Goal: Task Accomplishment & Management: Complete application form

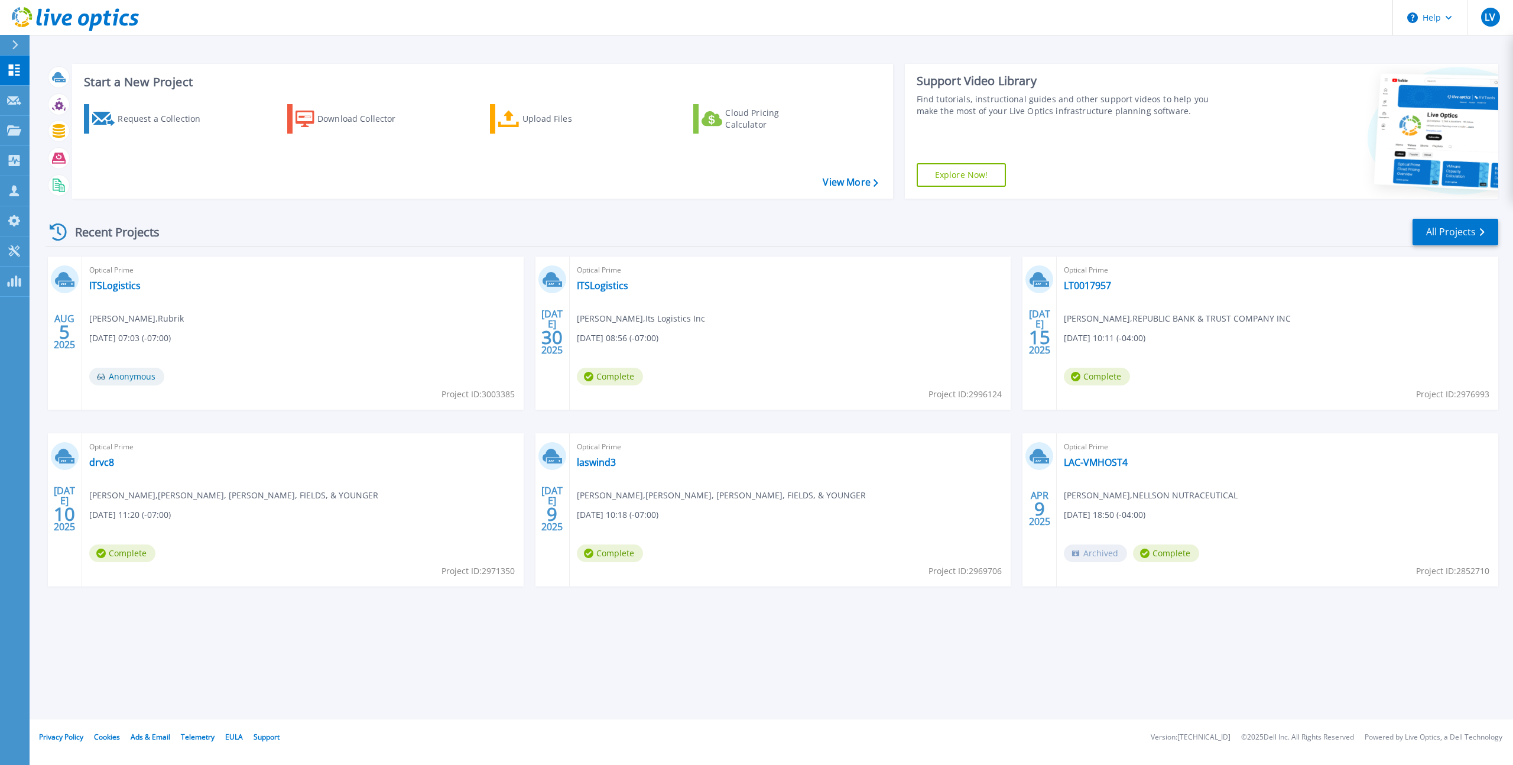
click at [389, 226] on div "Recent Projects All Projects" at bounding box center [771, 232] width 1452 height 30
click at [398, 226] on div "Recent Projects All Projects" at bounding box center [771, 232] width 1452 height 30
click at [128, 121] on div "Request a Collection" at bounding box center [165, 119] width 95 height 24
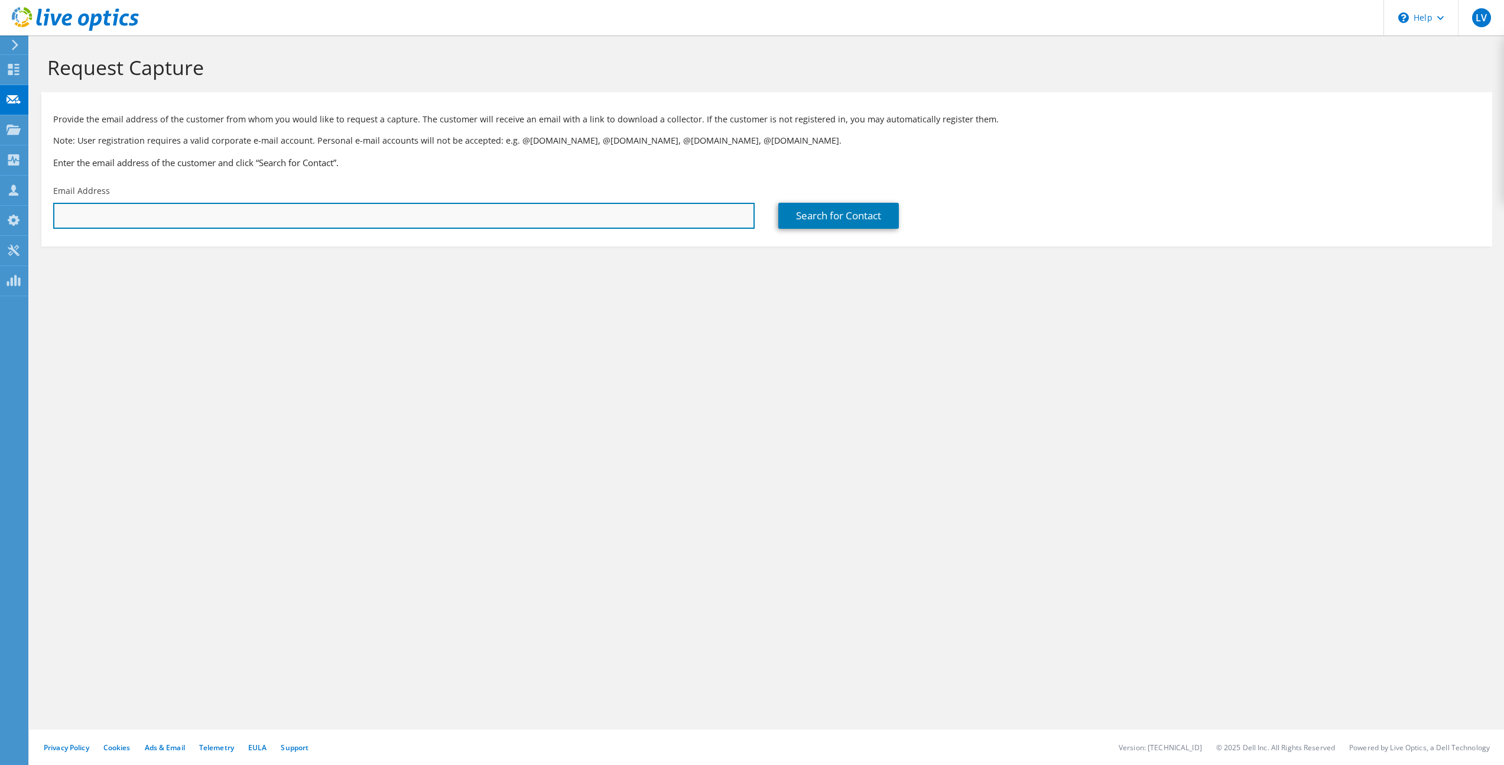
click at [548, 223] on input "text" at bounding box center [403, 216] width 701 height 26
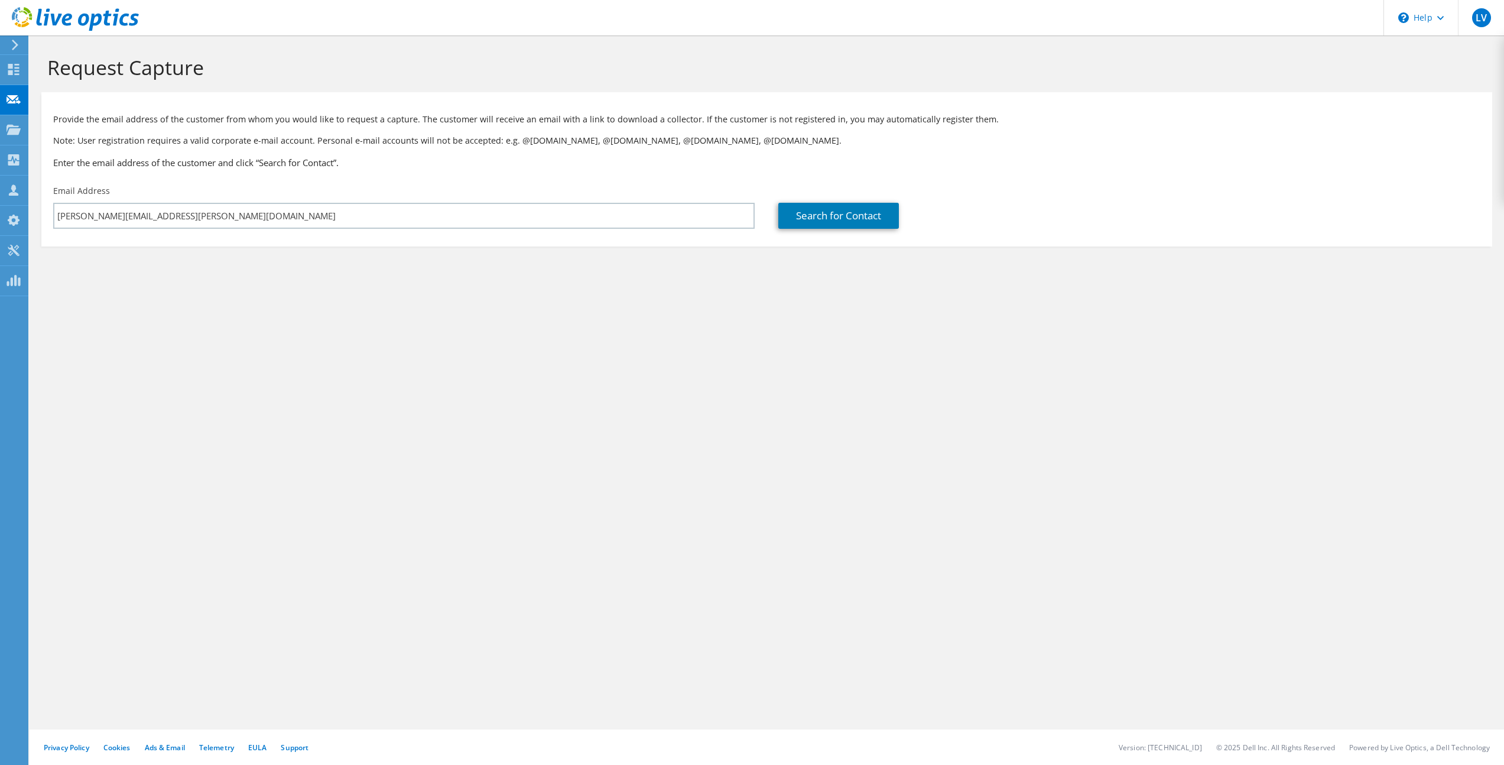
click at [515, 316] on div "Request Capture Provide the email address of the customer from whom you would l…" at bounding box center [767, 399] width 1474 height 729
click at [864, 214] on link "Search for Contact" at bounding box center [838, 216] width 121 height 26
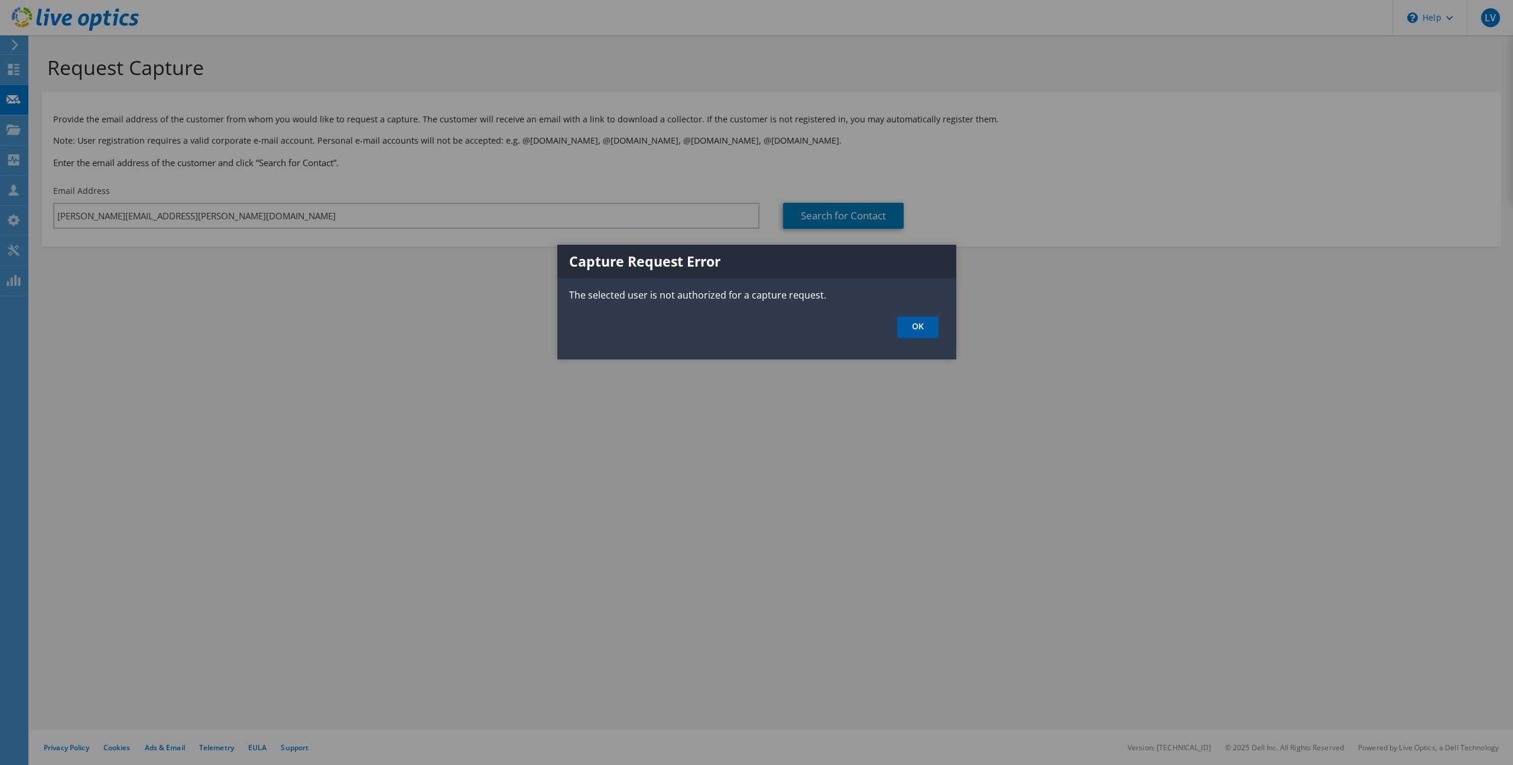
click at [935, 330] on link "OK" at bounding box center [917, 327] width 41 height 22
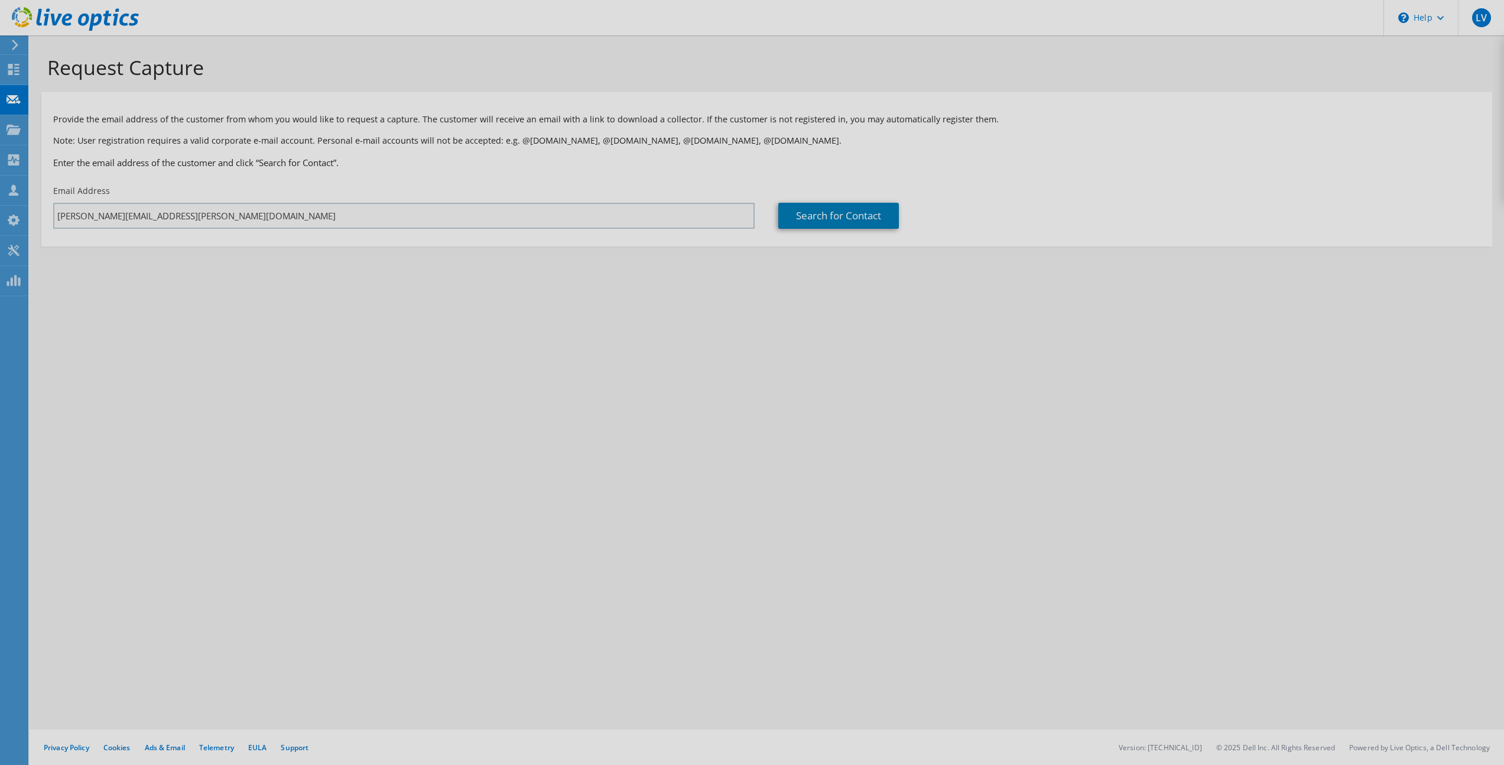
drag, startPoint x: 191, startPoint y: 225, endPoint x: 136, endPoint y: 223, distance: 55.0
click at [140, 223] on div "Request Capture Provide the email address of the customer from whom you would l…" at bounding box center [767, 399] width 1474 height 729
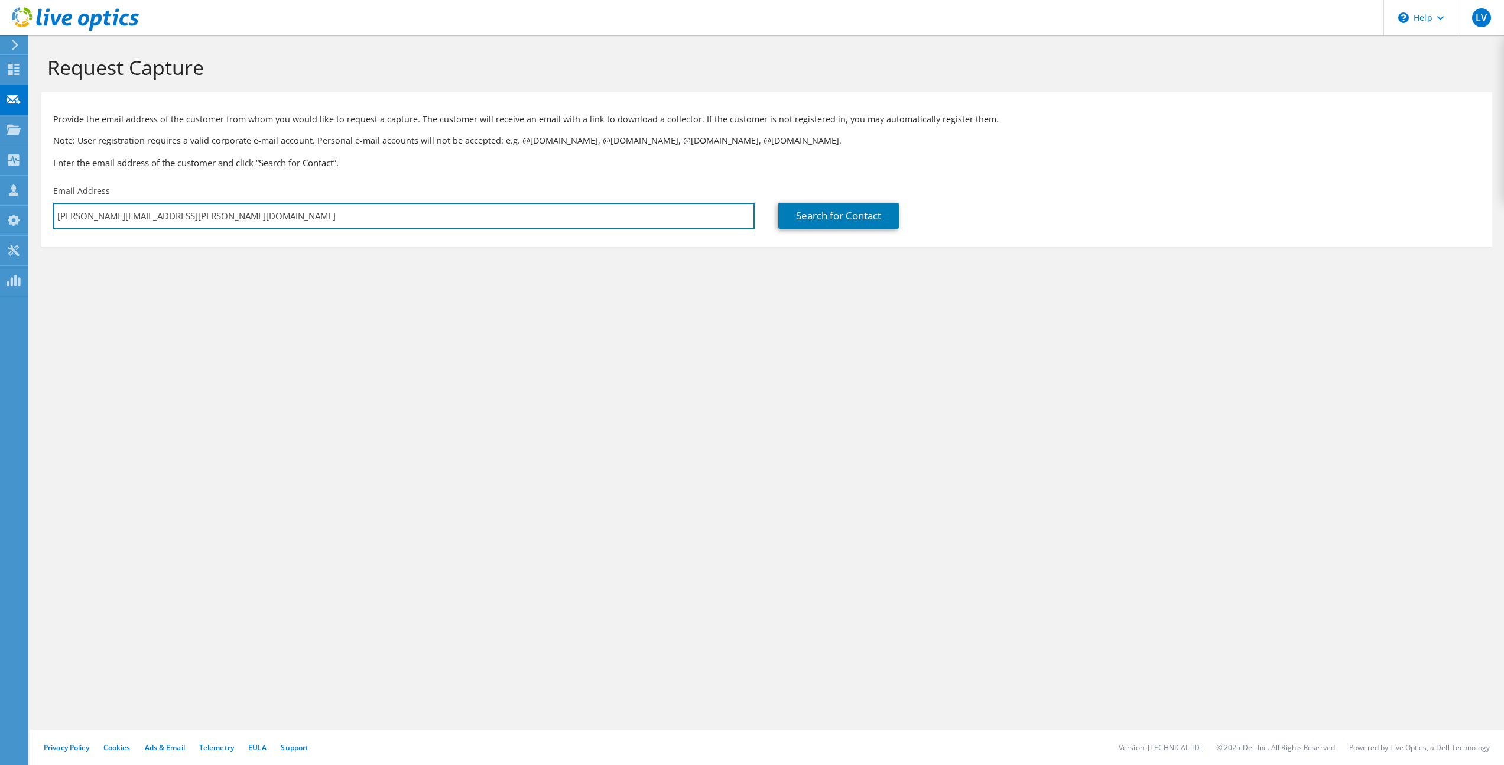
drag, startPoint x: 178, startPoint y: 214, endPoint x: -27, endPoint y: 209, distance: 204.5
click at [0, 209] on html "LV Partner Team Member Leo Vela leo.vela@rubrik.com Rubrik My Profile Log Out \…" at bounding box center [752, 382] width 1504 height 765
paste input "EHubbard@republicban"
type input "EHubbard@republicbank.com"
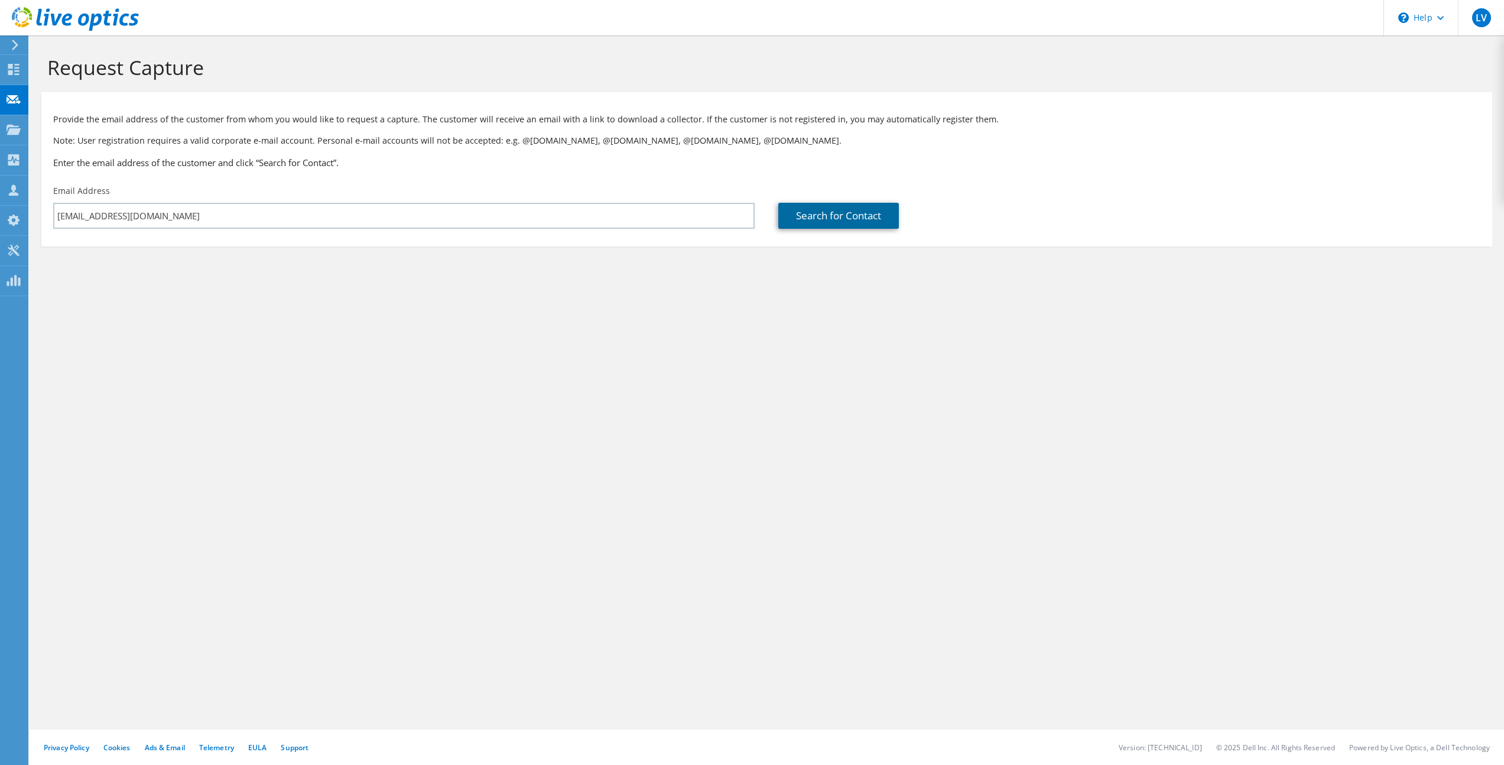
click at [848, 217] on link "Search for Contact" at bounding box center [838, 216] width 121 height 26
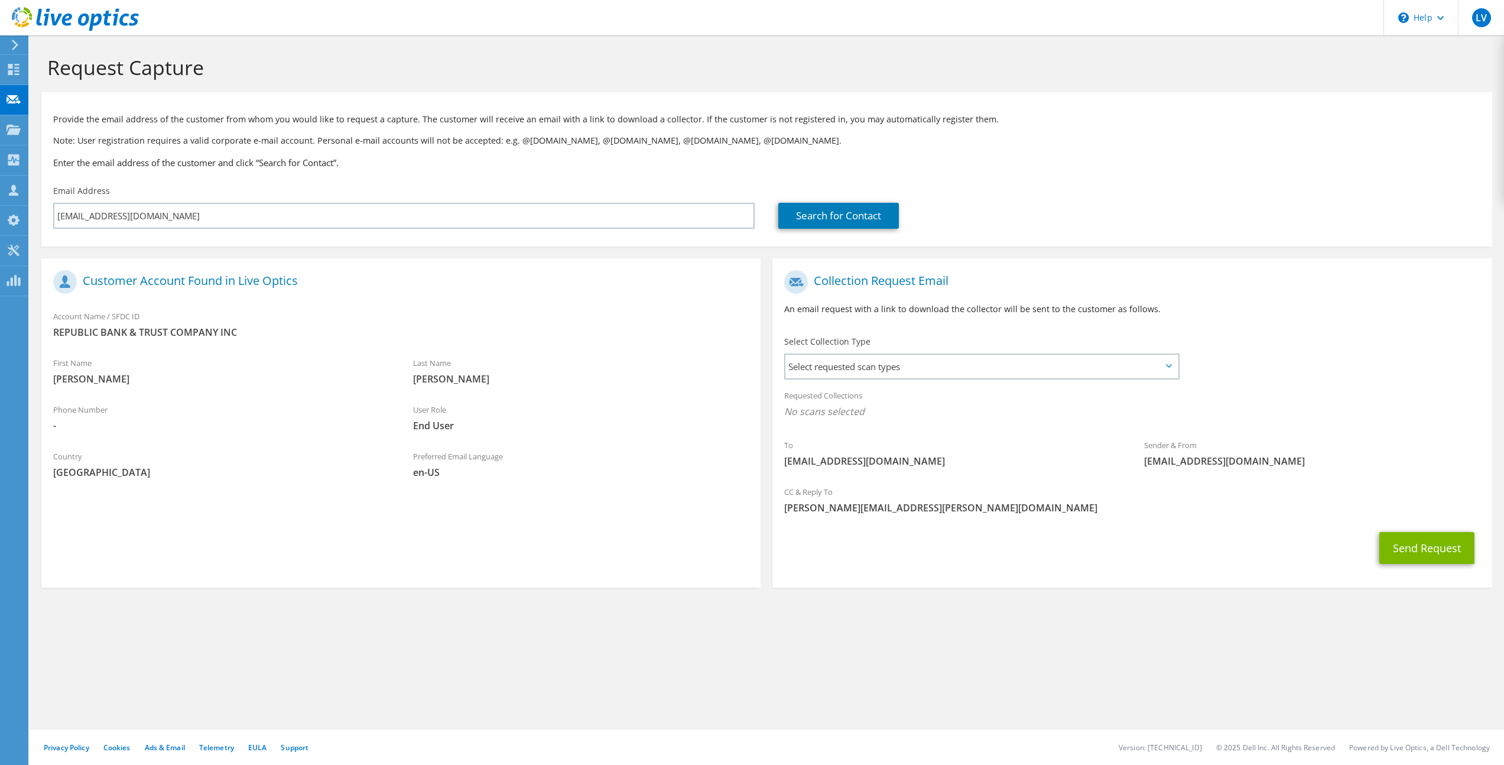
click at [527, 381] on span "Hubbard" at bounding box center [581, 378] width 336 height 13
click at [892, 367] on span "Select requested scan types" at bounding box center [981, 367] width 392 height 24
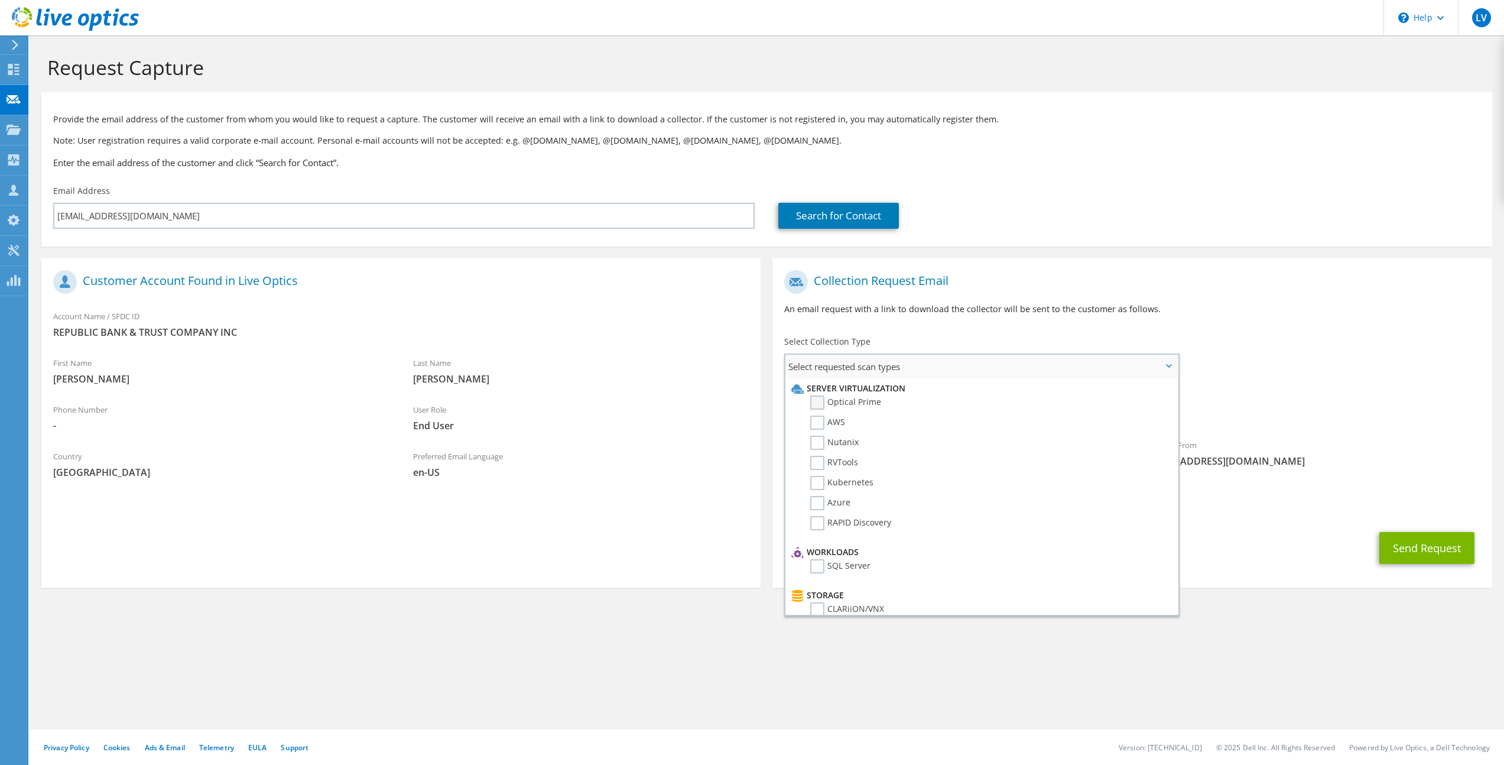
click at [824, 401] on label "Optical Prime" at bounding box center [845, 402] width 71 height 14
click at [0, 0] on input "Optical Prime" at bounding box center [0, 0] width 0 height 0
click at [1273, 517] on span "[PERSON_NAME][EMAIL_ADDRESS][PERSON_NAME][DOMAIN_NAME]" at bounding box center [1131, 511] width 695 height 13
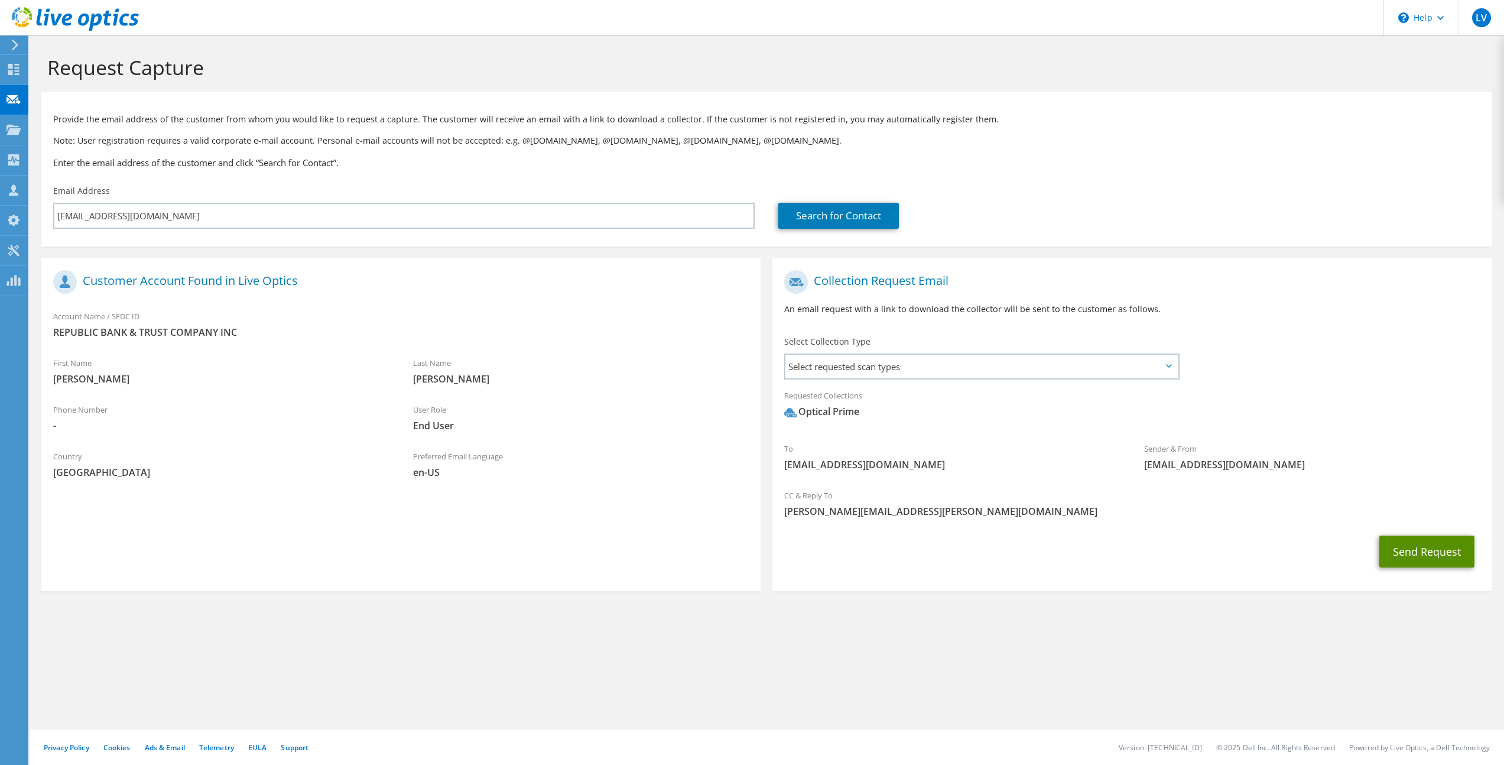
click at [1419, 551] on button "Send Request" at bounding box center [1426, 551] width 95 height 32
